Goal: Task Accomplishment & Management: Manage account settings

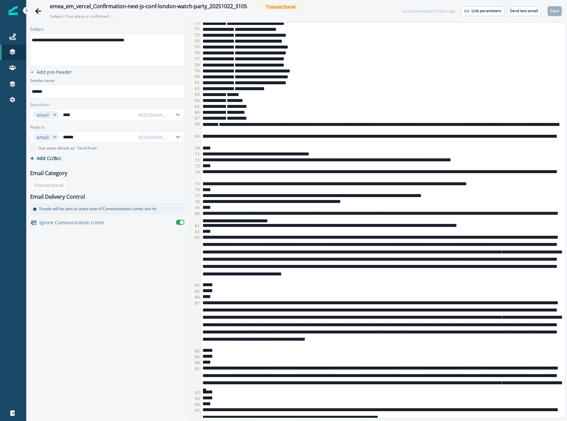
scroll to position [554, 0]
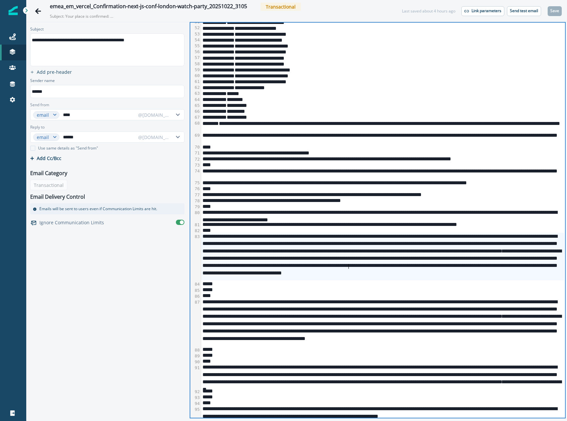
click at [349, 269] on div "**********" at bounding box center [382, 257] width 363 height 48
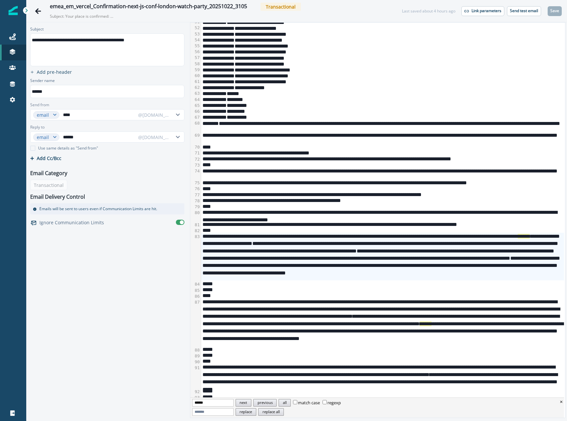
scroll to position [558, 0]
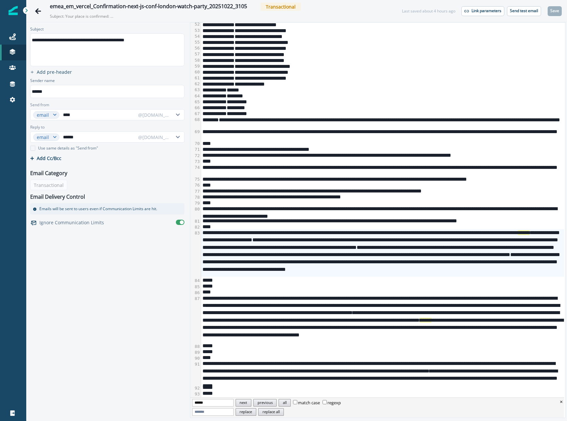
type input "******"
click at [279, 241] on div "**********" at bounding box center [382, 253] width 363 height 48
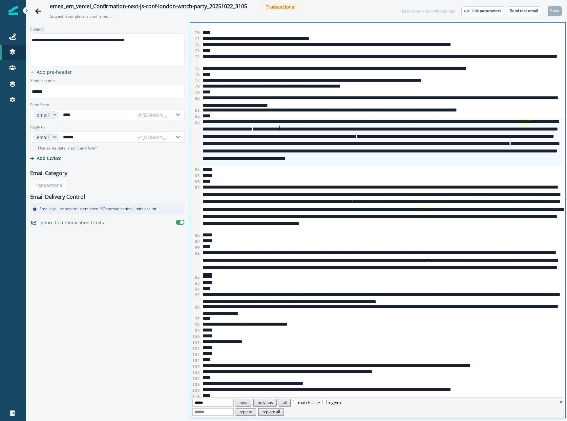
scroll to position [688, 0]
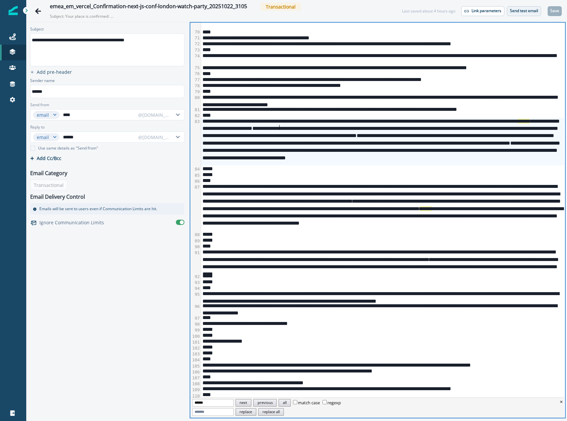
click at [513, 9] on p "Send test email" at bounding box center [524, 11] width 28 height 5
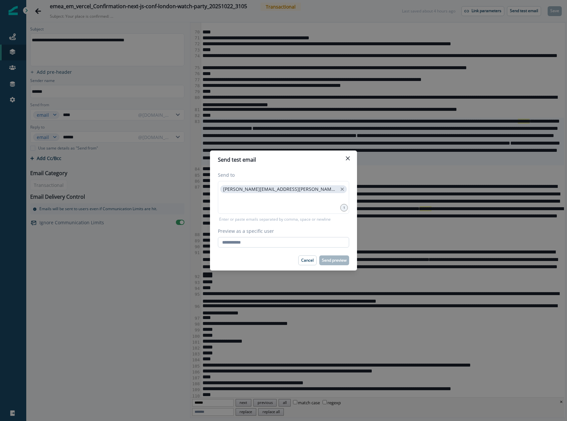
click at [281, 241] on input "Preview as a specific user" at bounding box center [283, 242] width 131 height 11
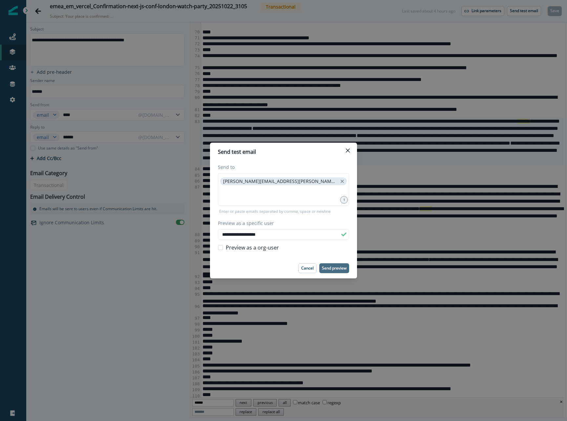
type input "**********"
click at [331, 264] on button "Send preview" at bounding box center [334, 269] width 30 height 10
click at [322, 270] on p "Send preview" at bounding box center [334, 268] width 25 height 5
click at [342, 150] on div "Send test email" at bounding box center [283, 152] width 131 height 8
click at [349, 151] on icon "Close" at bounding box center [348, 151] width 4 height 4
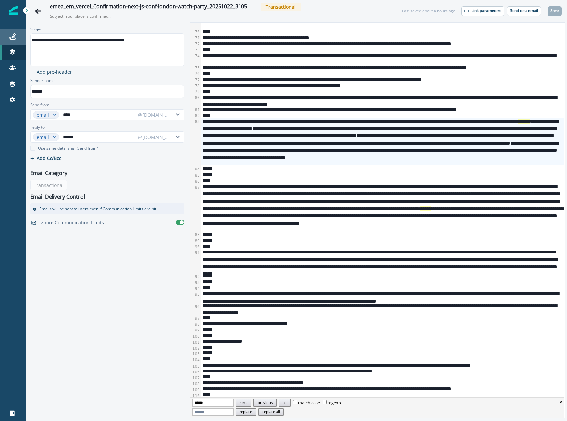
click at [20, 37] on div "Journeys" at bounding box center [13, 37] width 21 height 8
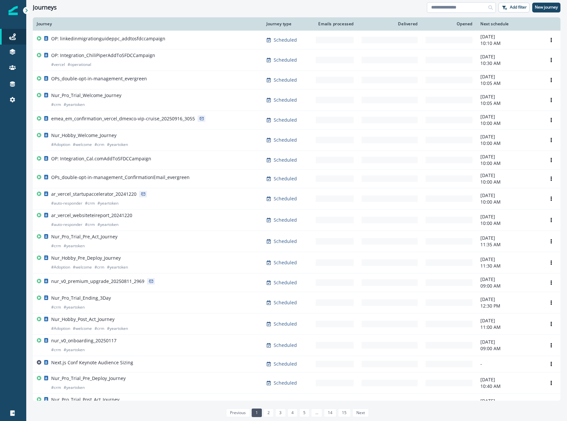
click at [455, 10] on input at bounding box center [461, 7] width 69 height 11
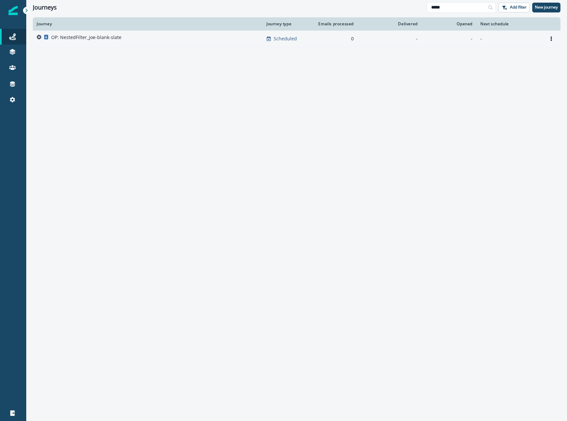
type input "*****"
click at [88, 38] on p "OP: NestedFilter_joe-blank-slate" at bounding box center [86, 37] width 70 height 7
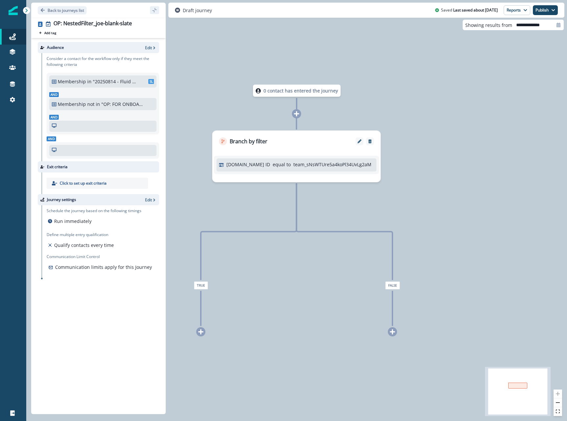
click at [149, 41] on div "Audience Edit Consider a contact for the workflow only if they meet the followi…" at bounding box center [98, 225] width 135 height 374
click at [149, 47] on p "Edit" at bounding box center [148, 48] width 7 height 6
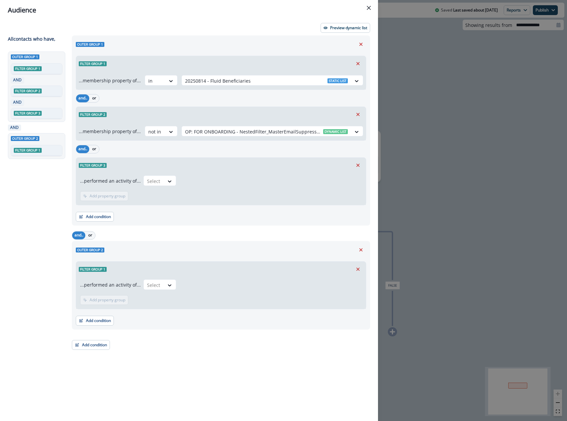
click at [395, 138] on div "Audience Preview dynamic list All contact s who have, Outer group 1 Filter grou…" at bounding box center [283, 210] width 567 height 421
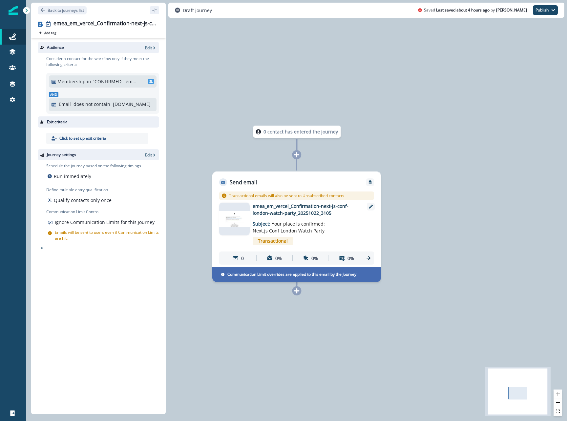
click at [156, 52] on div "Audience Edit" at bounding box center [98, 47] width 121 height 11
click at [153, 46] on icon "button" at bounding box center [154, 48] width 5 height 5
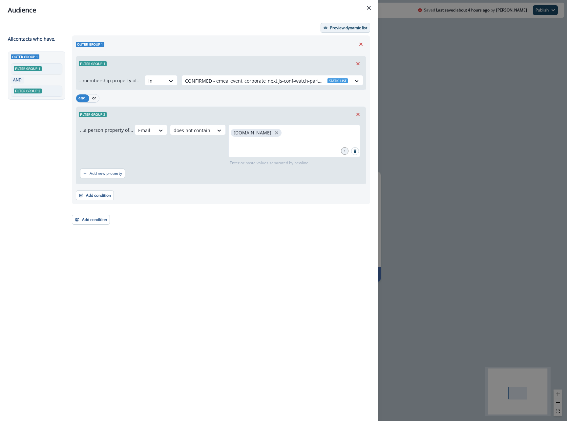
click at [346, 27] on p "Preview dynamic list" at bounding box center [348, 28] width 37 height 5
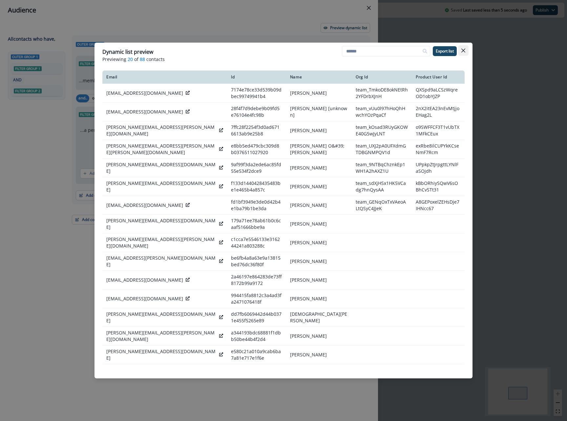
click at [464, 51] on icon "Close" at bounding box center [464, 51] width 4 height 4
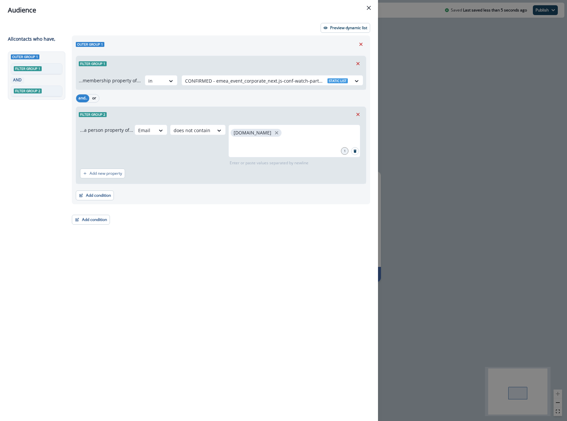
click at [543, 30] on div "Audience Preview dynamic list All contact s who have, Outer group 1 Filter grou…" at bounding box center [283, 210] width 567 height 421
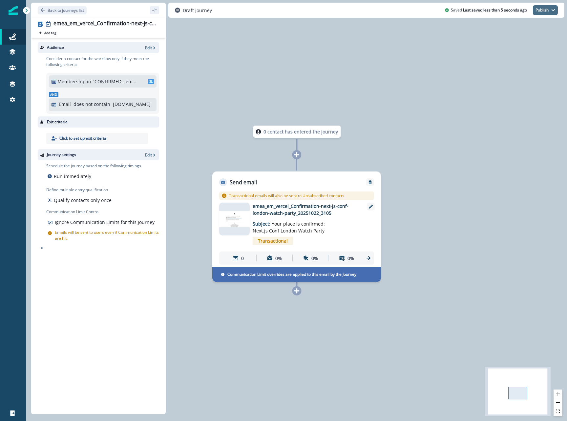
click at [543, 10] on button "Publish" at bounding box center [545, 10] width 25 height 10
click at [528, 27] on button "as active journey" at bounding box center [521, 27] width 73 height 12
